Goal: Information Seeking & Learning: Stay updated

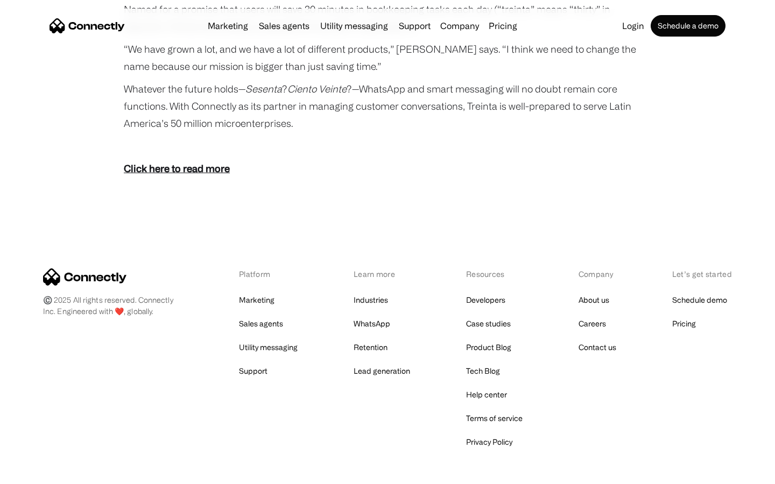
scroll to position [1980, 0]
